Goal: Task Accomplishment & Management: Manage account settings

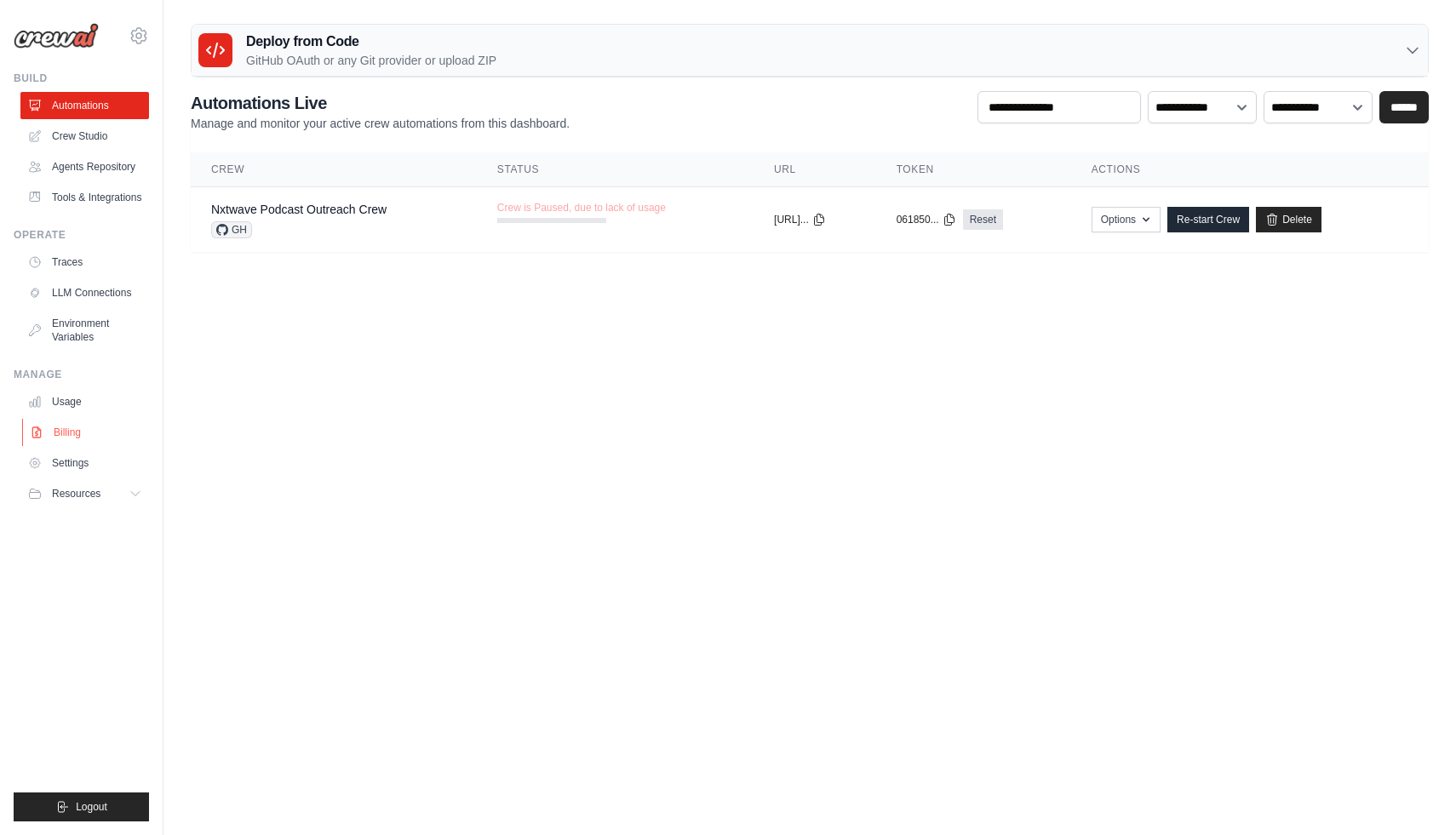
click at [66, 446] on link "Billing" at bounding box center [87, 432] width 128 height 27
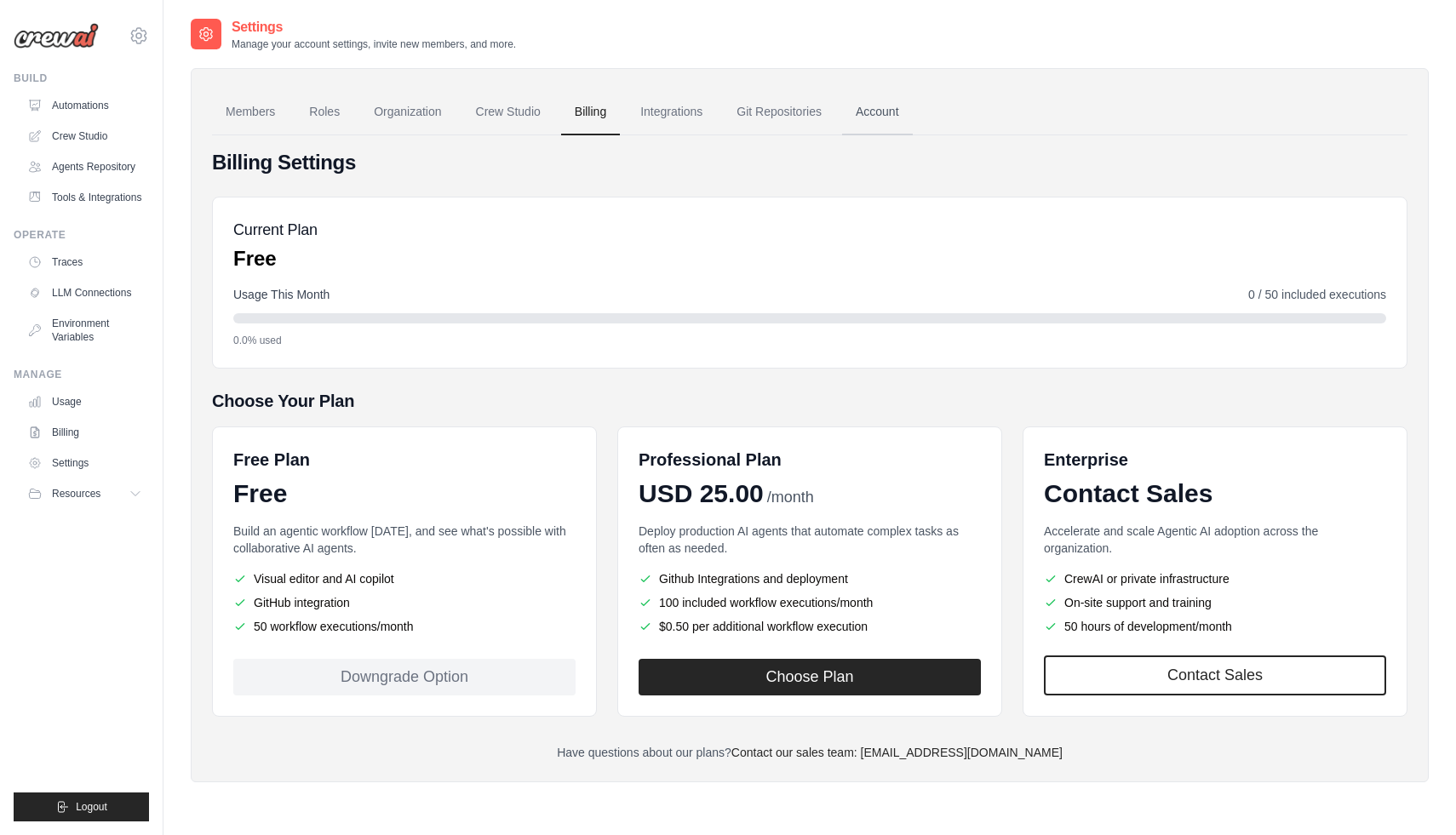
click at [913, 111] on link "Account" at bounding box center [877, 112] width 70 height 46
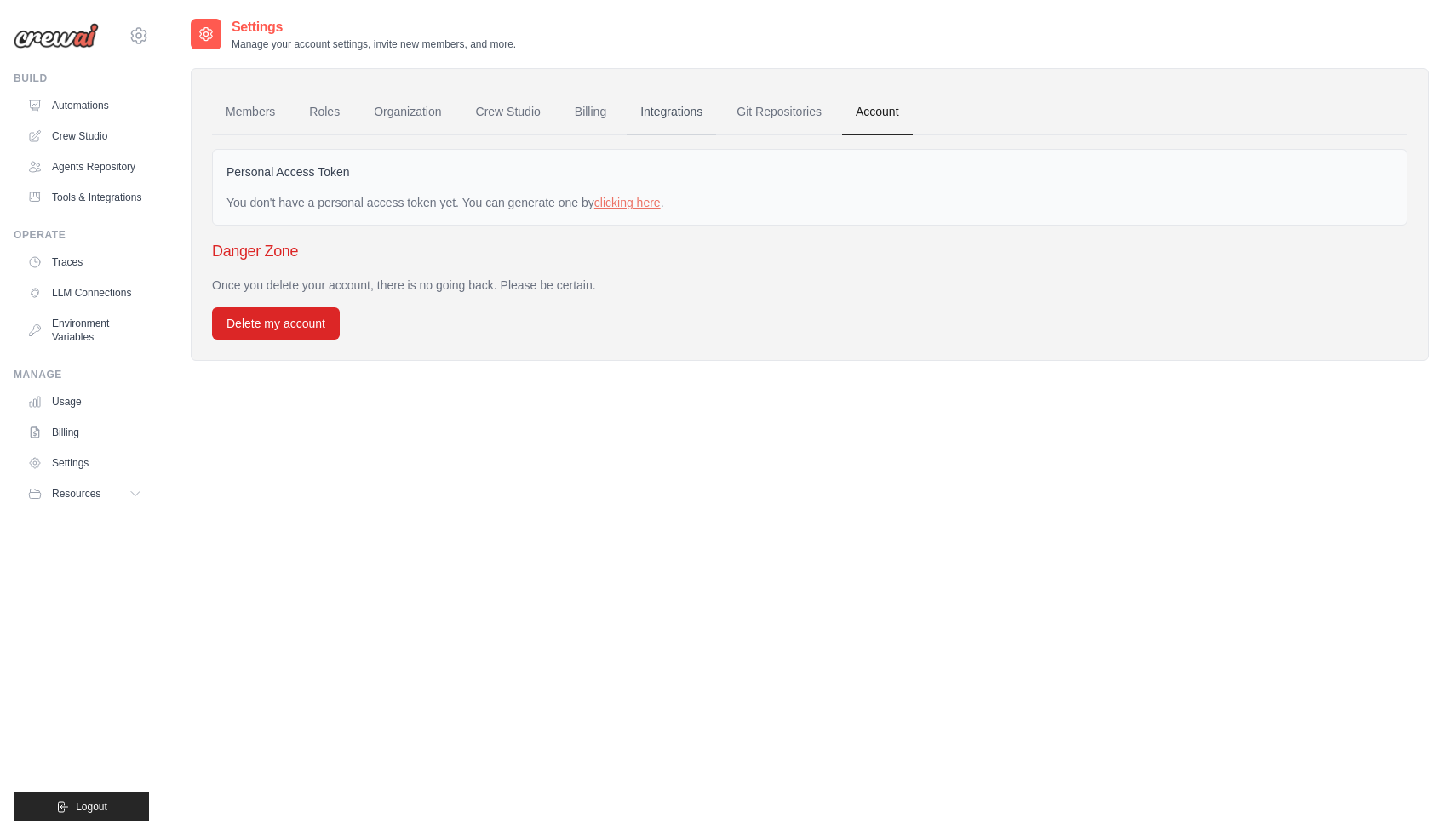
click at [677, 107] on link "Integrations" at bounding box center [671, 112] width 89 height 46
click at [606, 109] on link "Billing" at bounding box center [590, 112] width 59 height 46
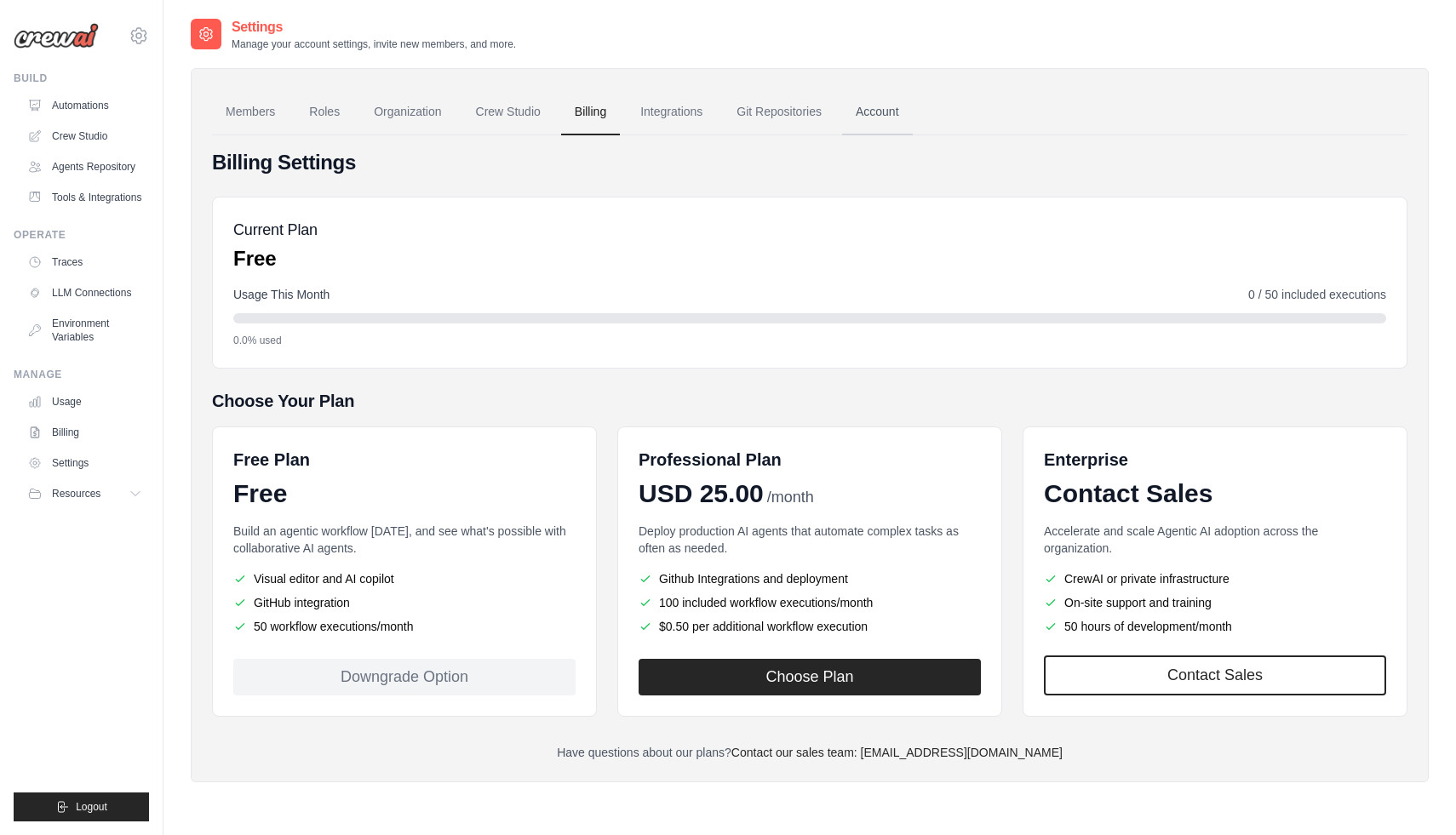
click at [901, 109] on link "Account" at bounding box center [877, 112] width 70 height 46
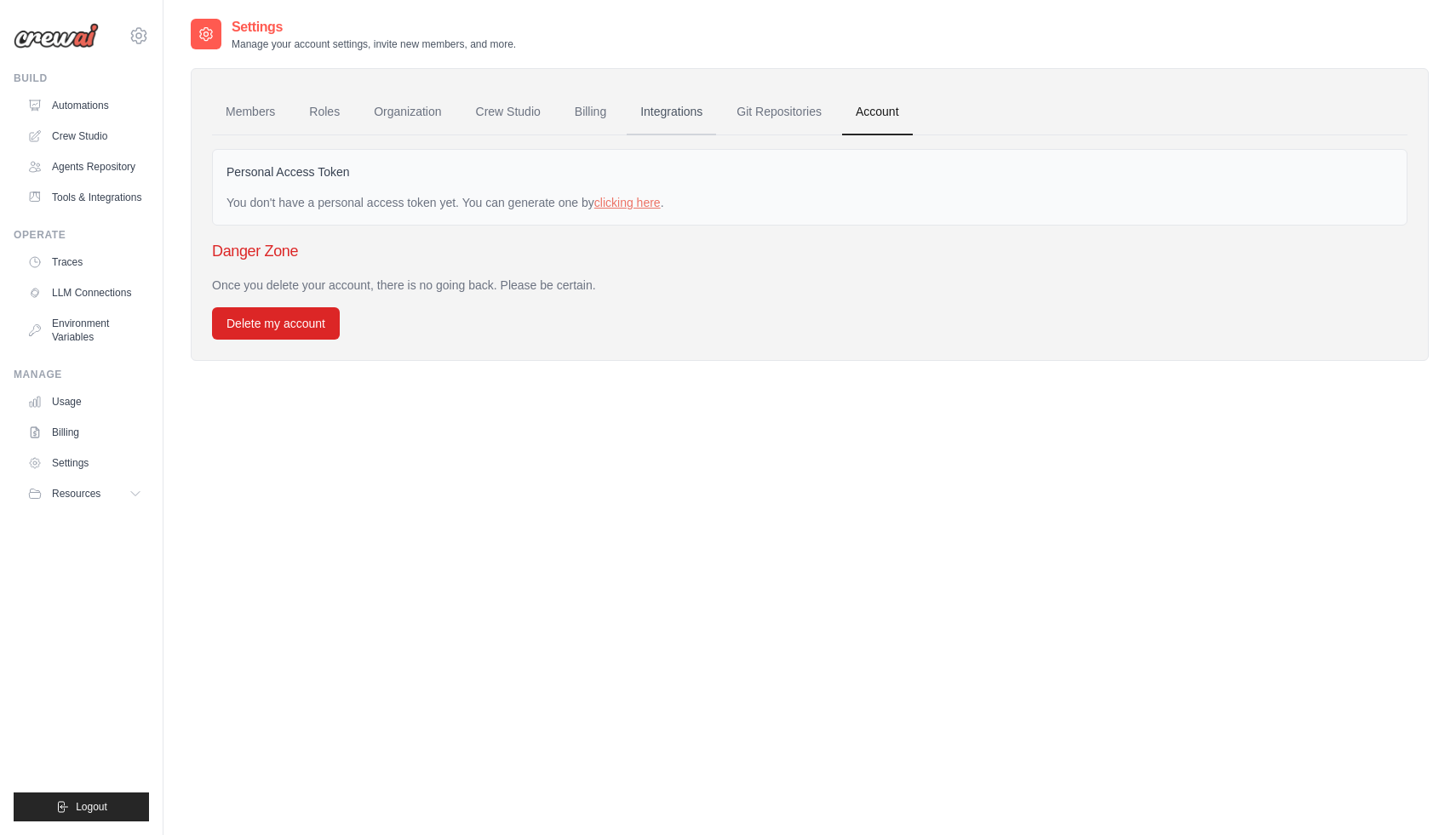
click at [685, 117] on link "Integrations" at bounding box center [671, 112] width 89 height 46
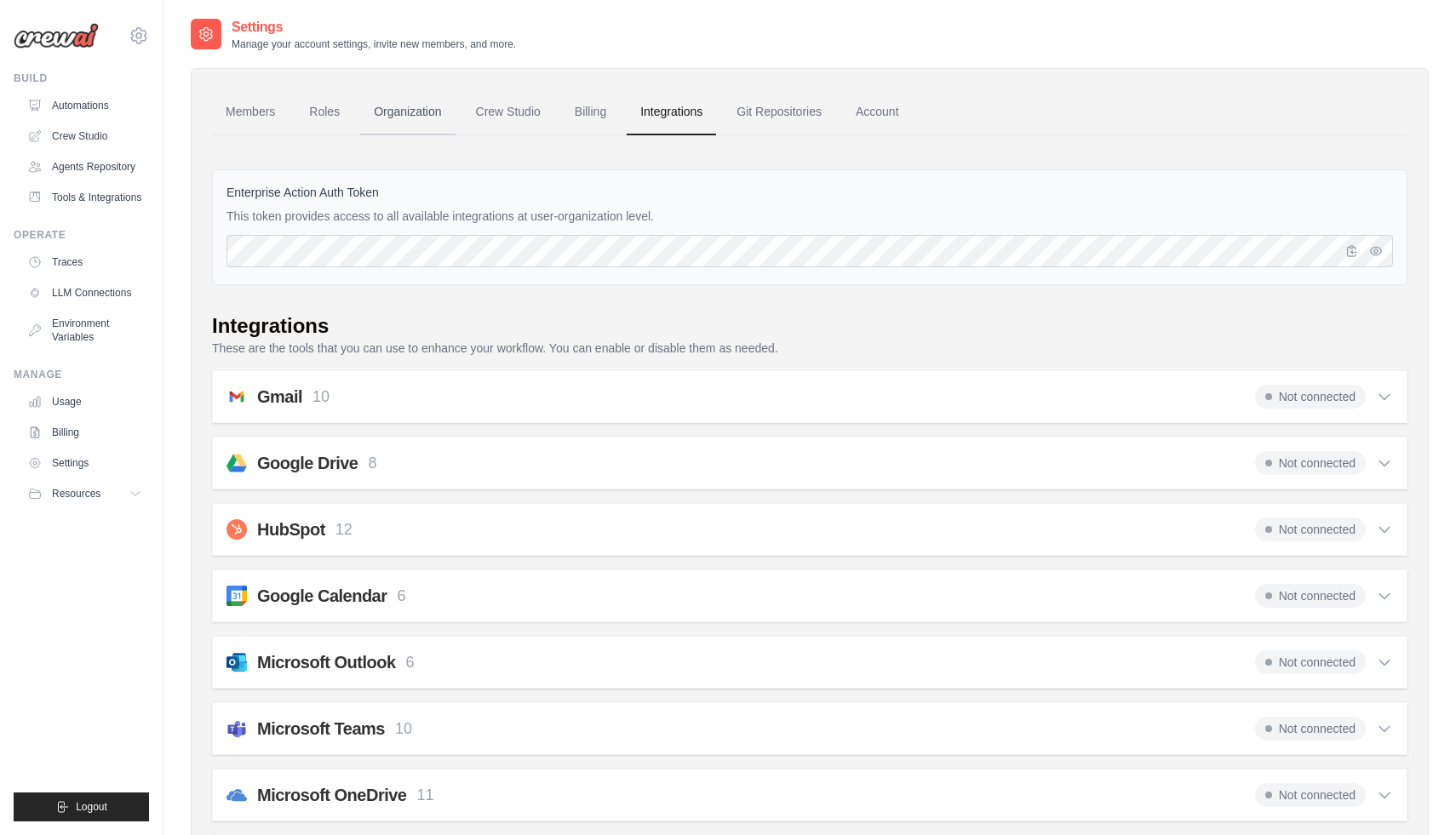
click at [419, 109] on link "Organization" at bounding box center [407, 112] width 94 height 46
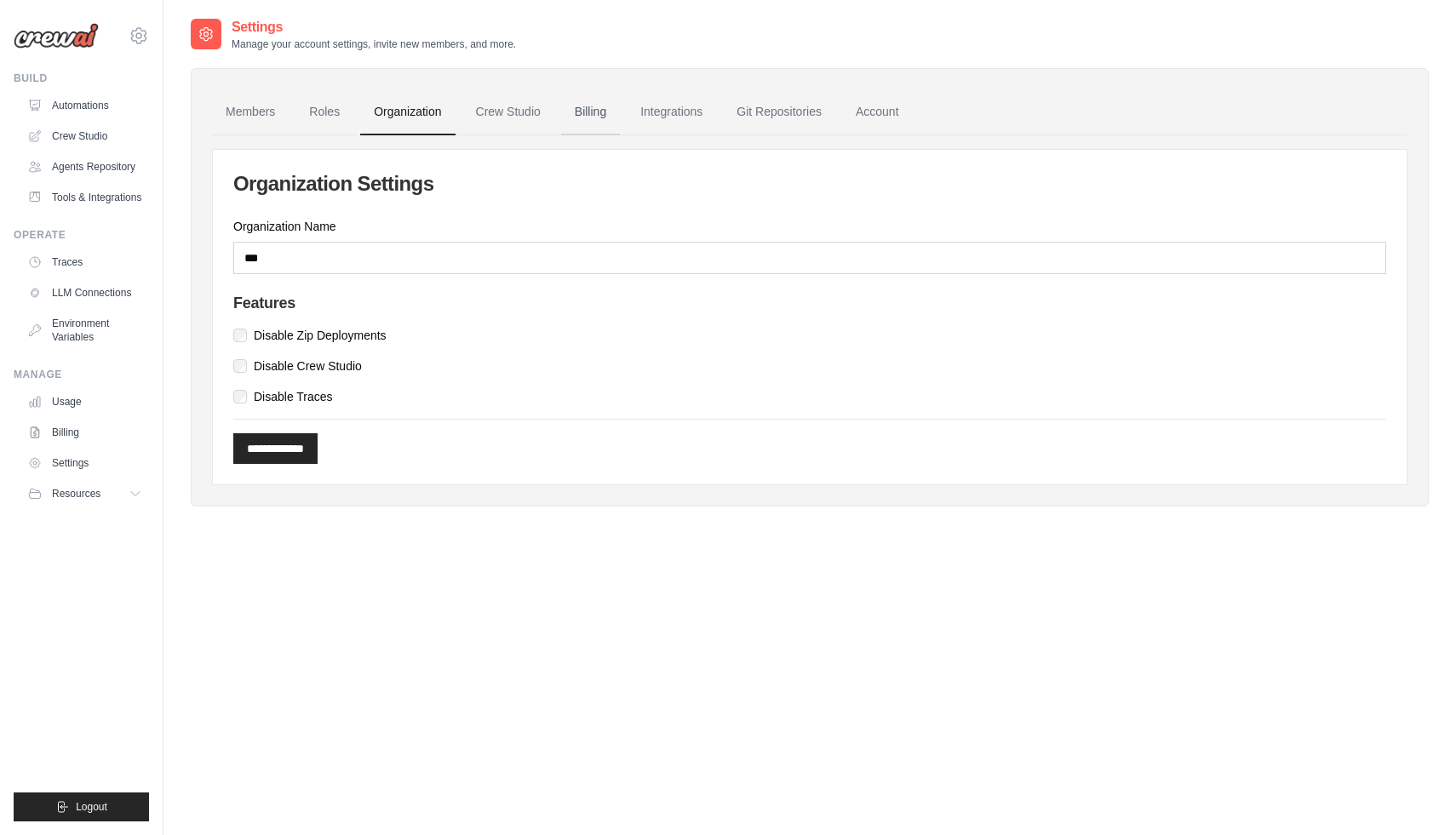
click at [606, 112] on link "Billing" at bounding box center [590, 112] width 59 height 46
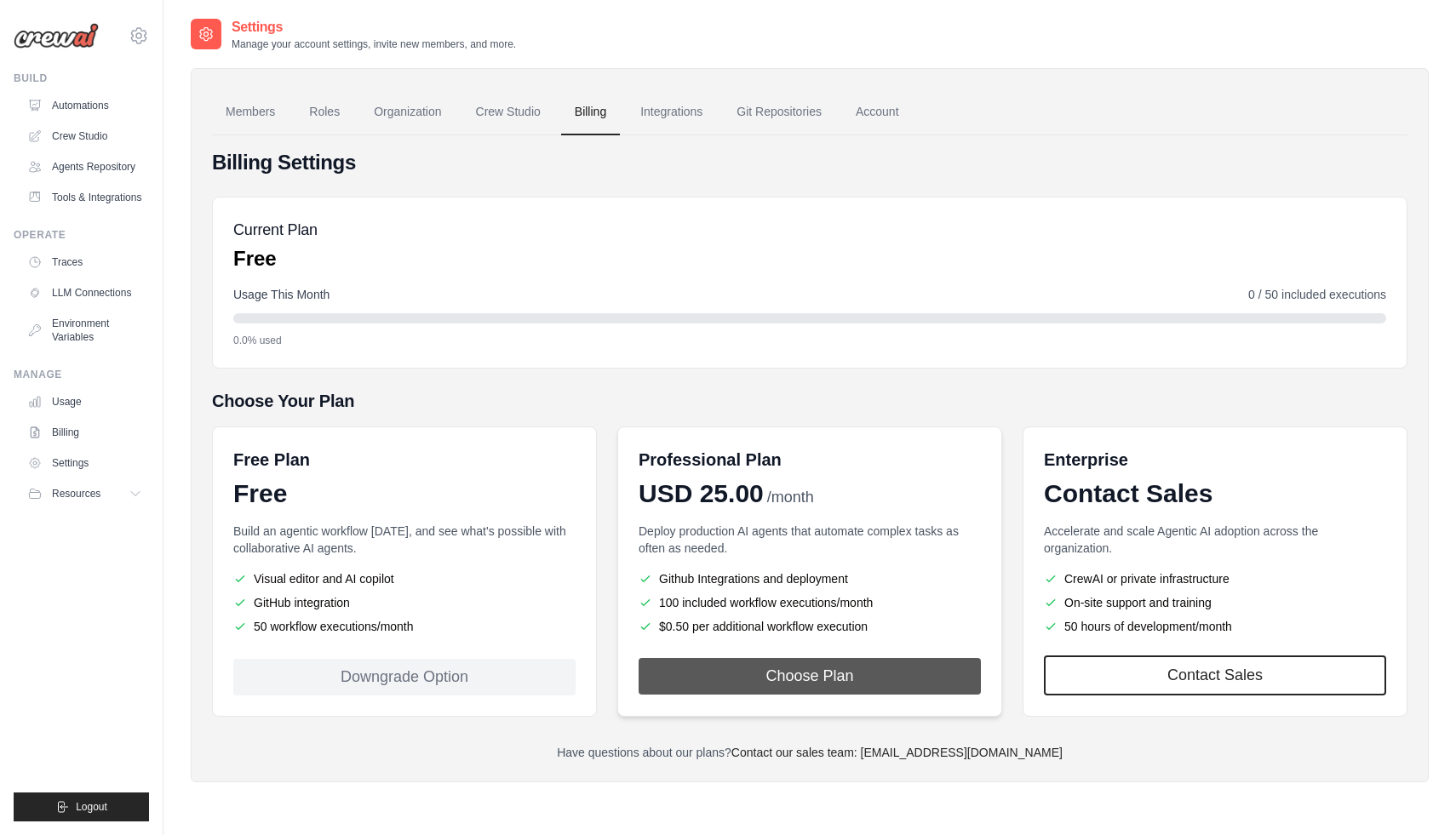
click at [785, 682] on button "Choose Plan" at bounding box center [809, 676] width 343 height 37
click at [526, 101] on link "Crew Studio" at bounding box center [508, 112] width 92 height 46
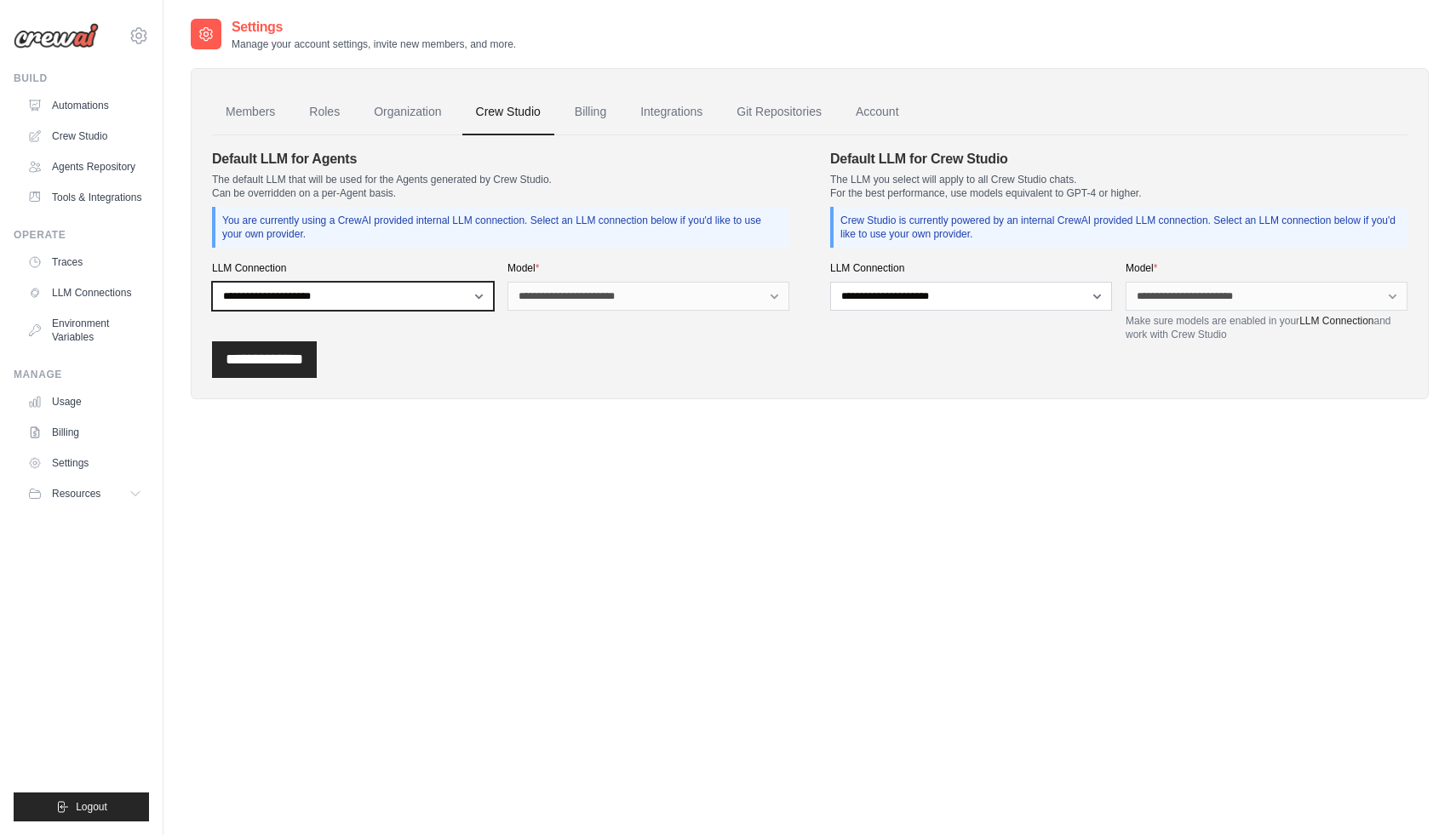
click at [432, 295] on select "**********" at bounding box center [352, 296] width 282 height 29
click at [465, 349] on div "**********" at bounding box center [809, 360] width 1196 height 37
click at [76, 113] on link "Automations" at bounding box center [87, 105] width 128 height 27
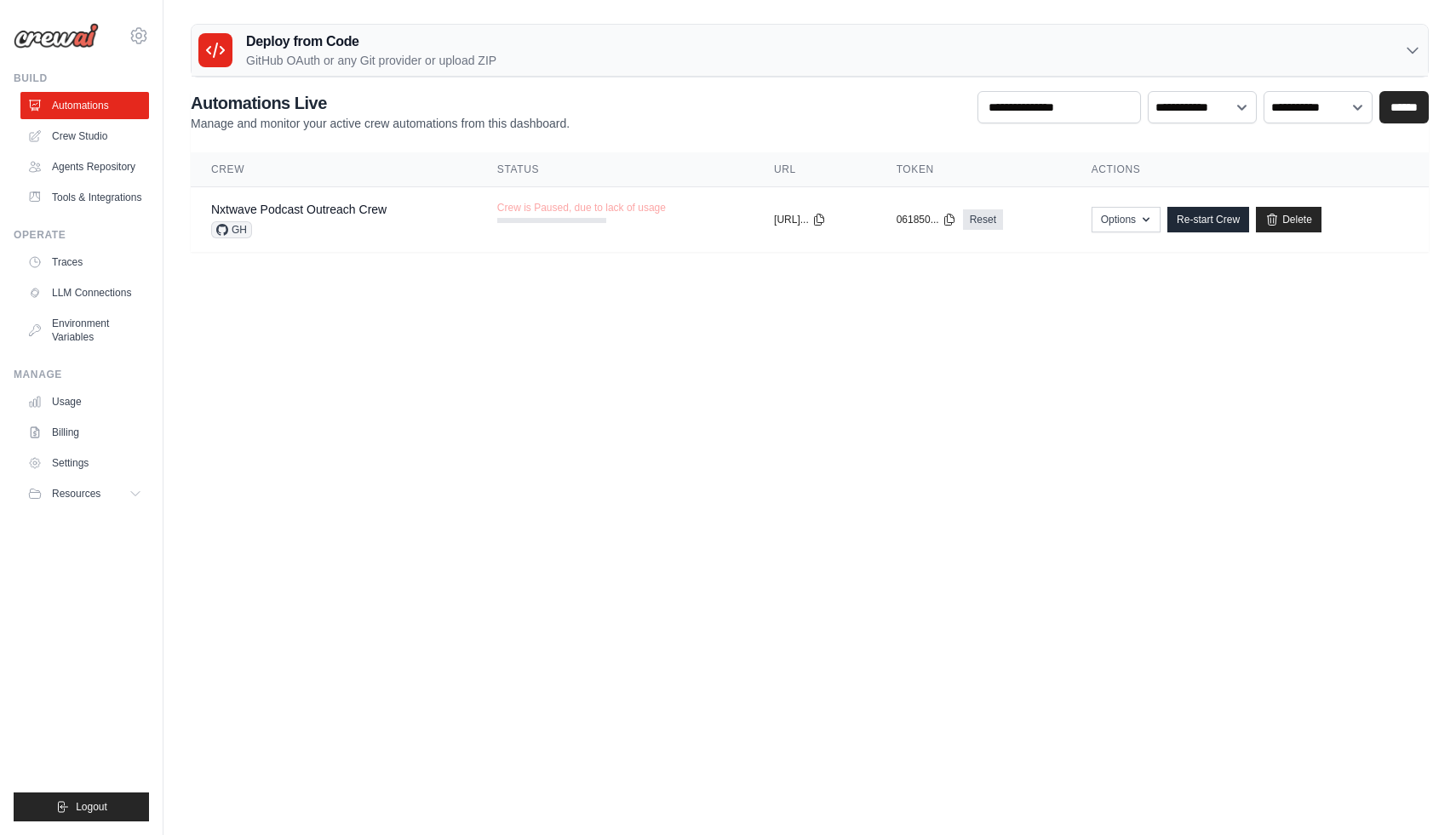
click at [244, 352] on body "avinash.warrior@gmail.com Settings Build Automations" at bounding box center [728, 417] width 1456 height 835
click at [1142, 214] on button "Options" at bounding box center [1125, 219] width 69 height 26
click at [859, 322] on body "avinash.warrior@gmail.com Settings Build Automations" at bounding box center [728, 417] width 1456 height 835
click at [373, 203] on link "Nxtwave Podcast Outreach Crew" at bounding box center [298, 210] width 176 height 14
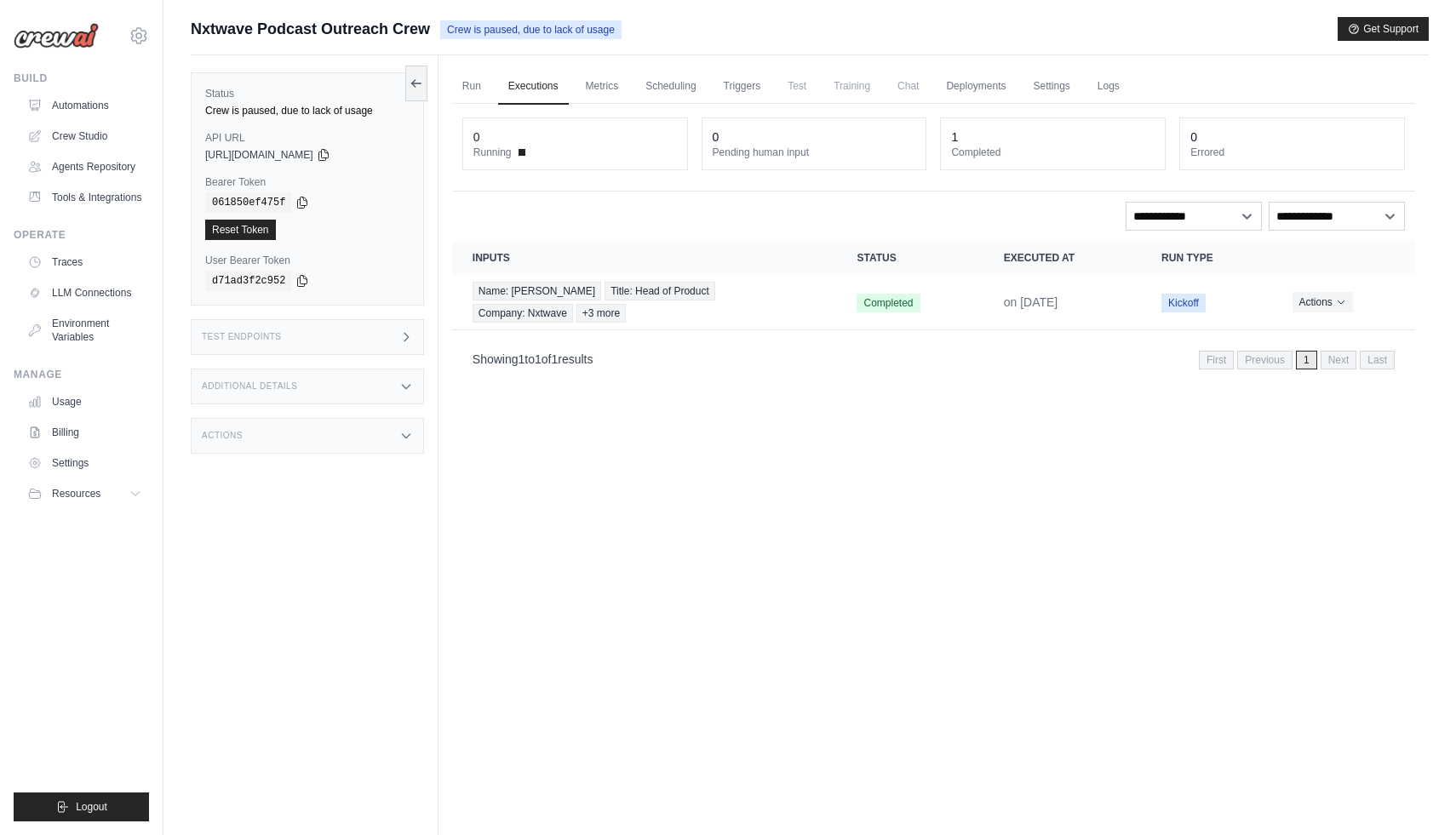
click at [569, 421] on div "Run Executions Metrics Scheduling Triggers Test Training Chat Deployments Setti…" at bounding box center [934, 473] width 990 height 835
